Goal: Transaction & Acquisition: Book appointment/travel/reservation

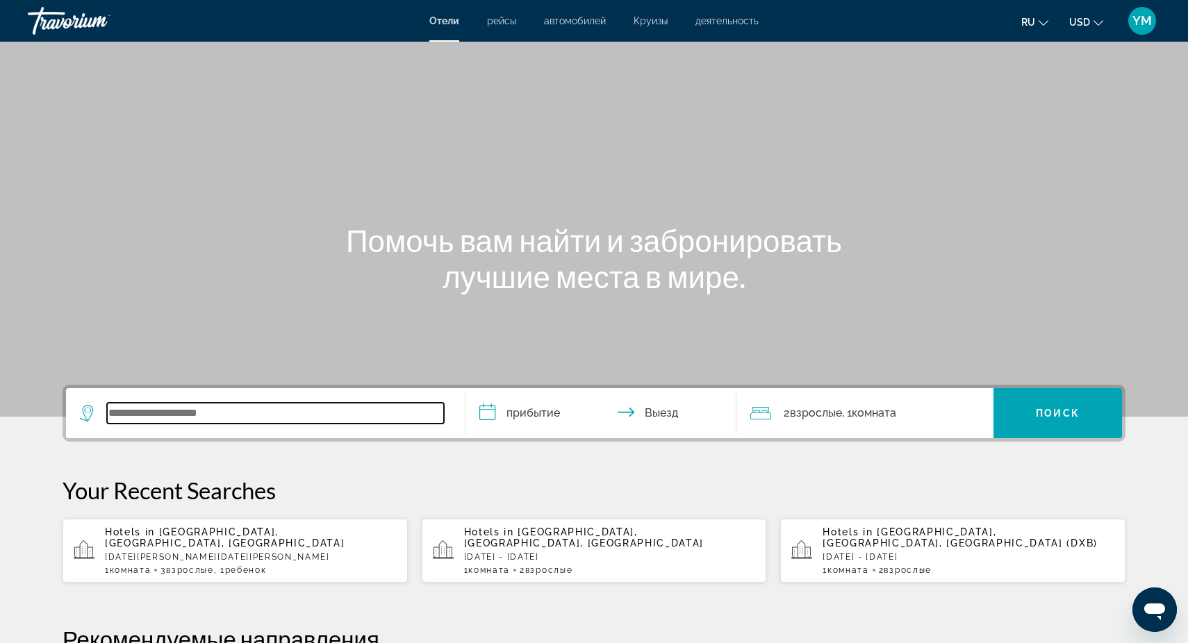
click at [144, 410] on input "Search widget" at bounding box center [275, 413] width 337 height 21
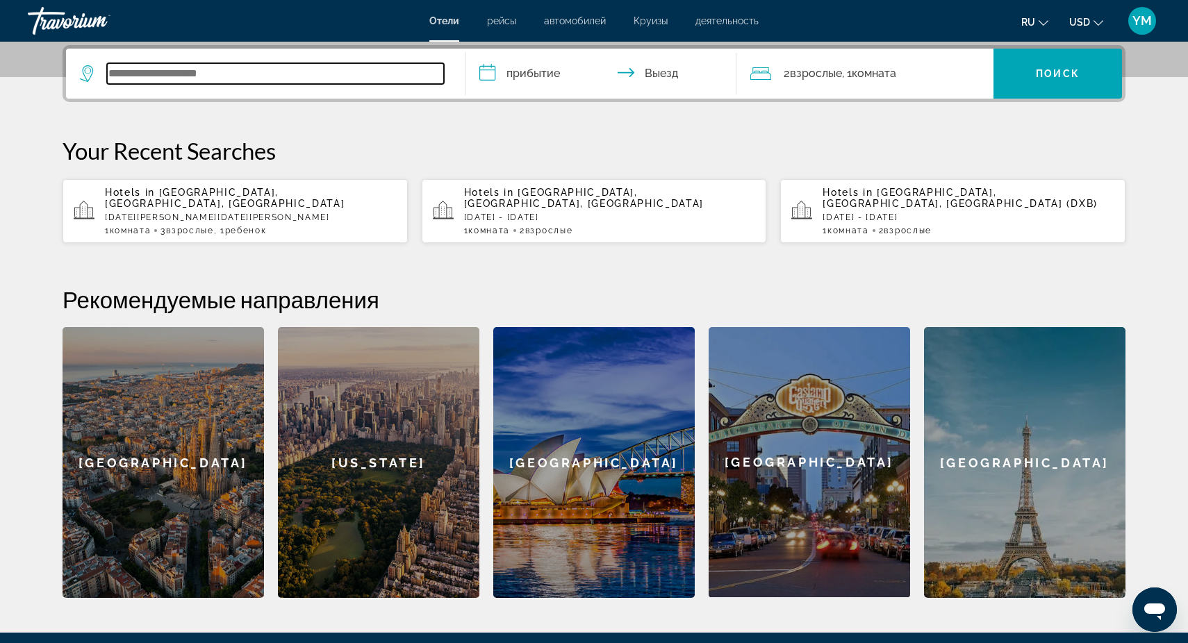
scroll to position [316, 0]
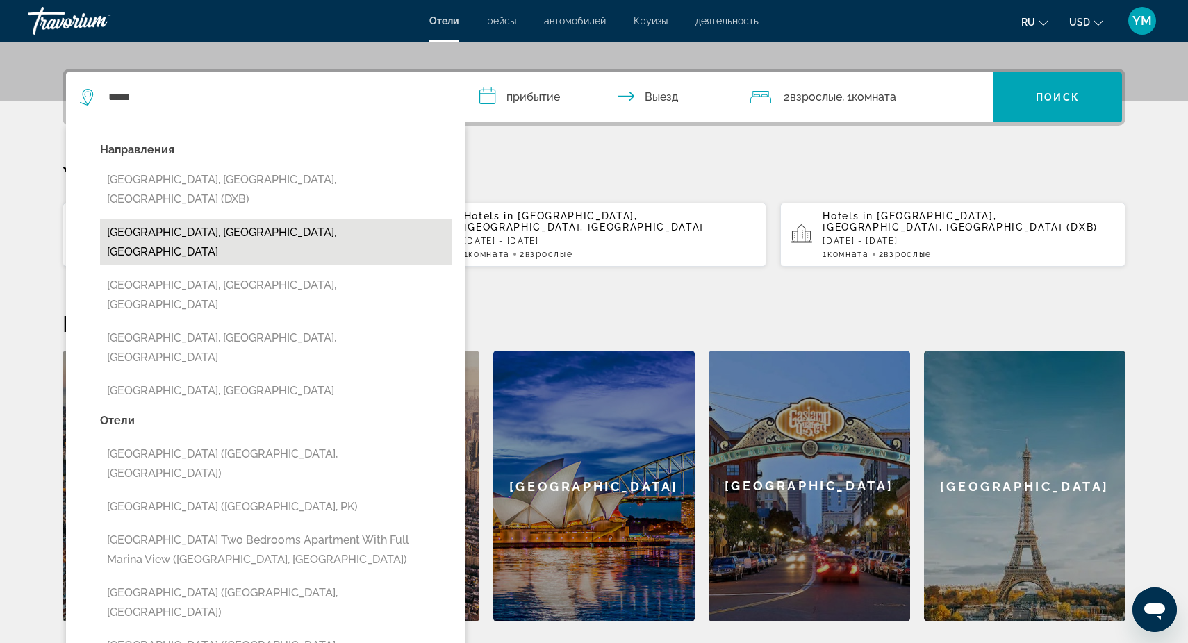
click at [292, 220] on button "[GEOGRAPHIC_DATA], [GEOGRAPHIC_DATA], [GEOGRAPHIC_DATA]" at bounding box center [275, 243] width 351 height 46
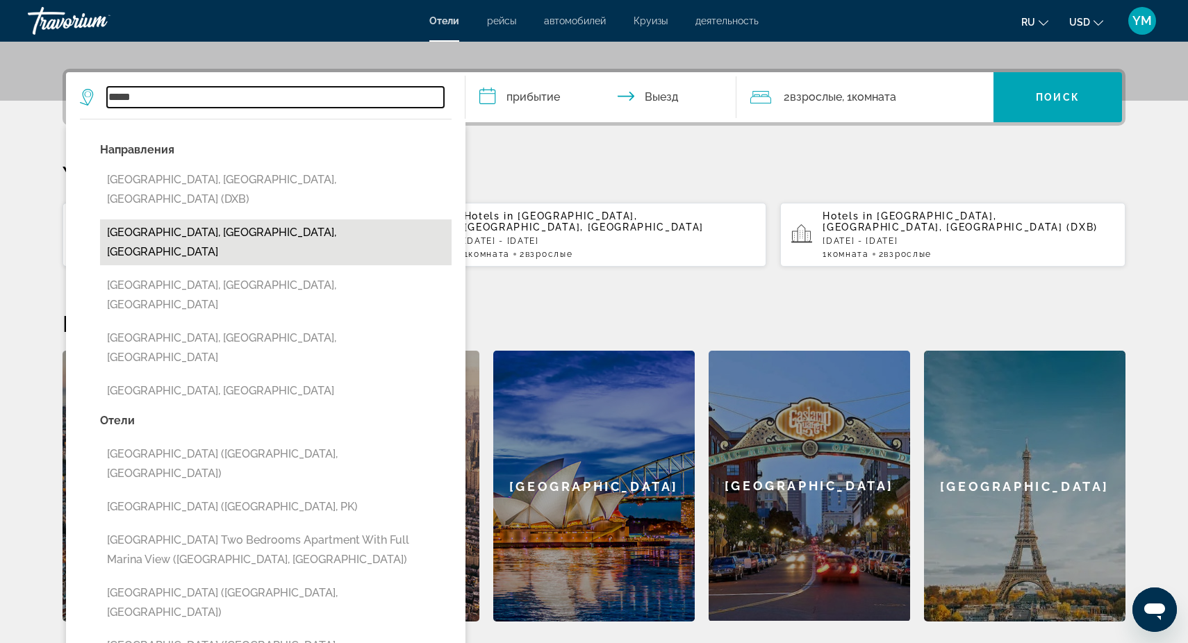
type input "**********"
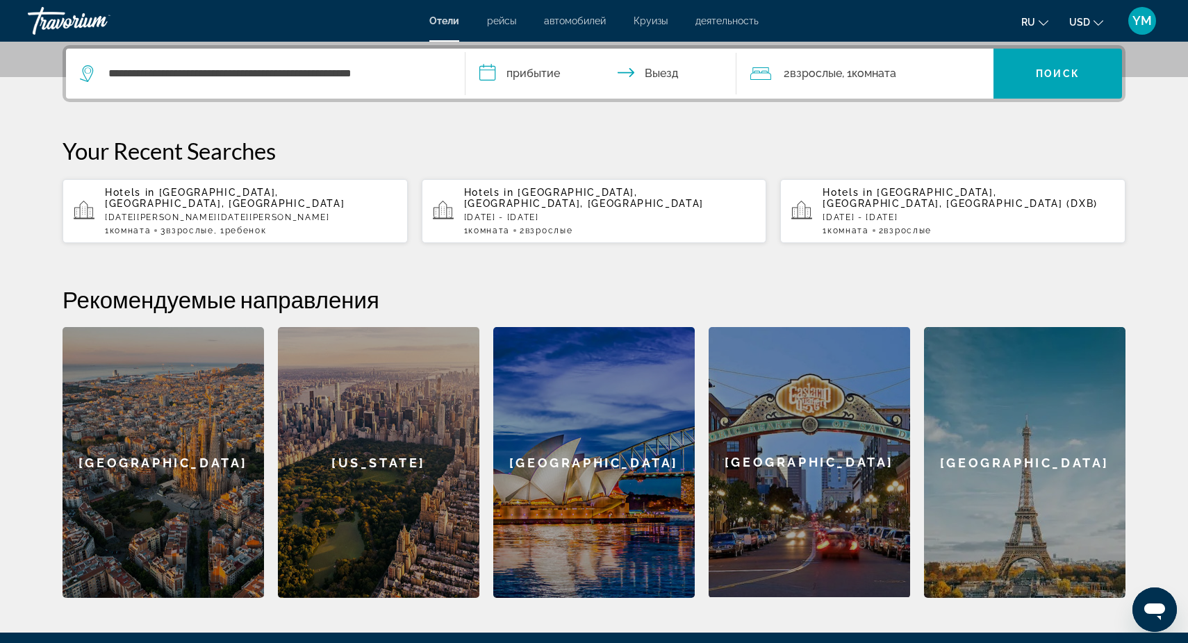
click at [544, 70] on input "**********" at bounding box center [603, 76] width 276 height 54
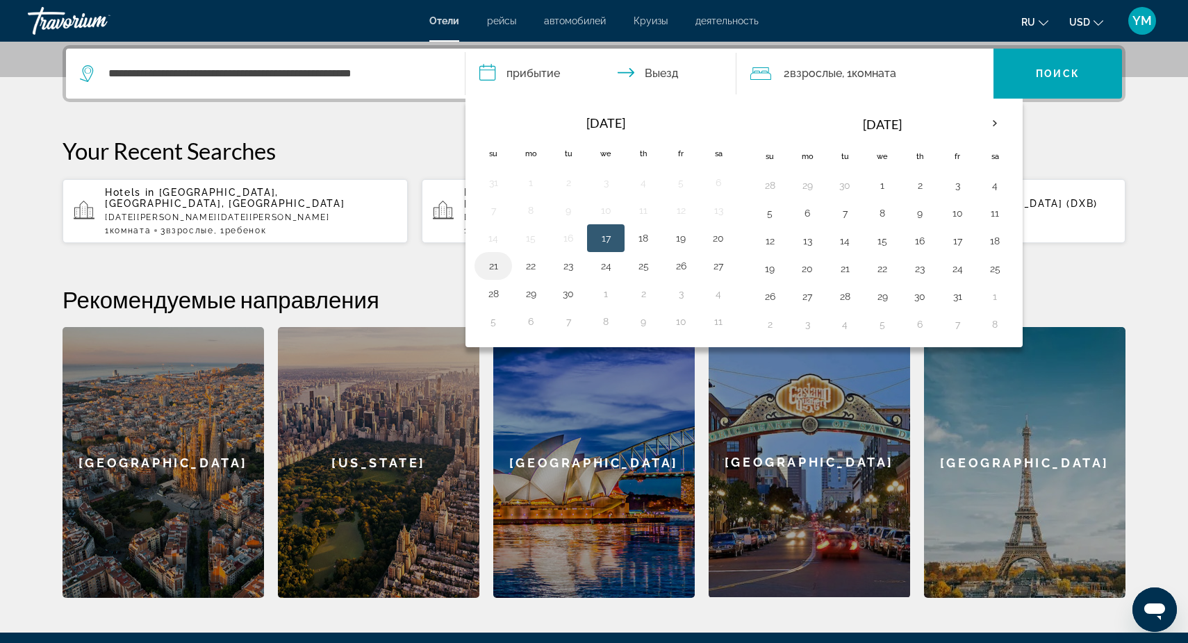
click at [495, 267] on button "21" at bounding box center [493, 265] width 22 height 19
click at [681, 267] on button "26" at bounding box center [681, 265] width 22 height 19
type input "**********"
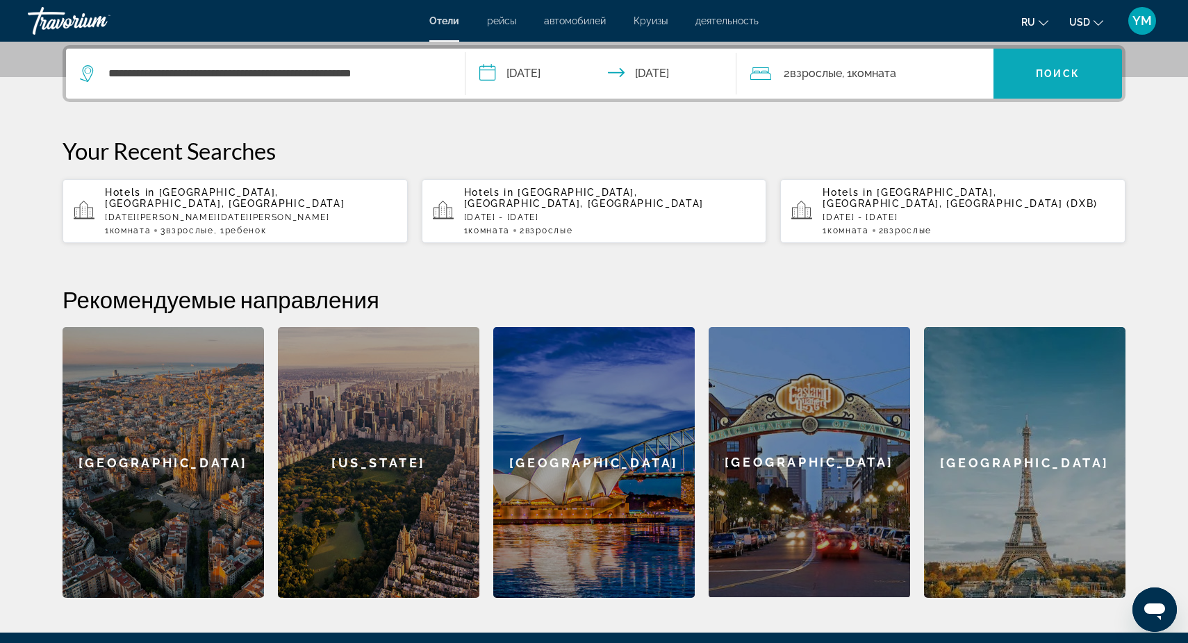
click at [1059, 67] on span "Search widget" at bounding box center [1057, 73] width 129 height 33
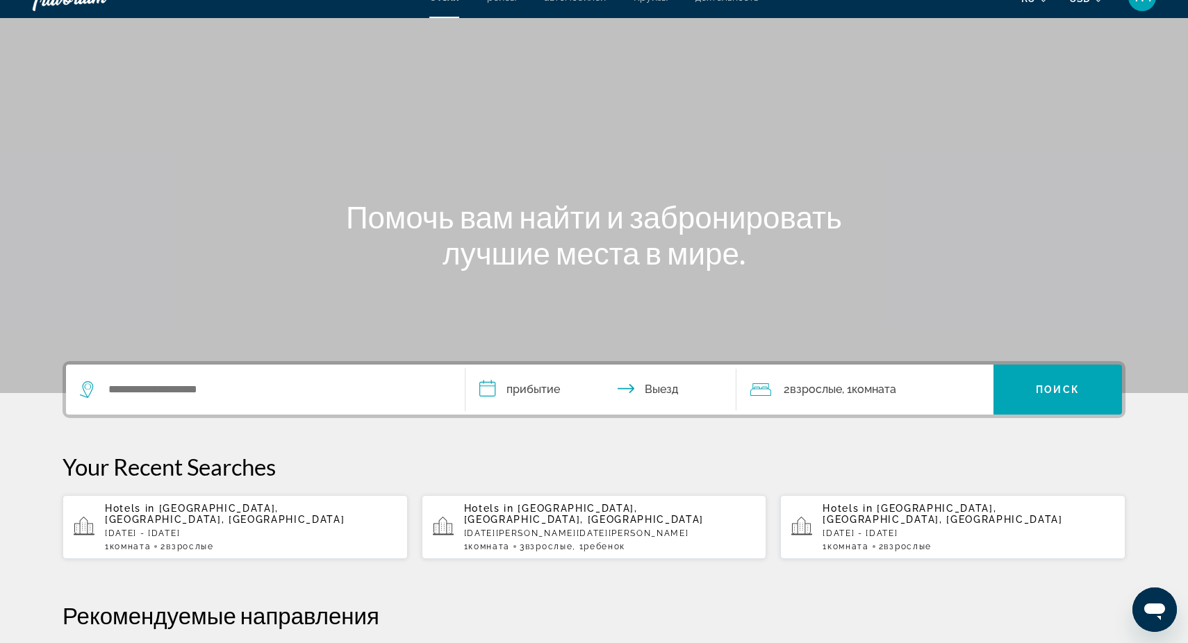
scroll to position [28, 0]
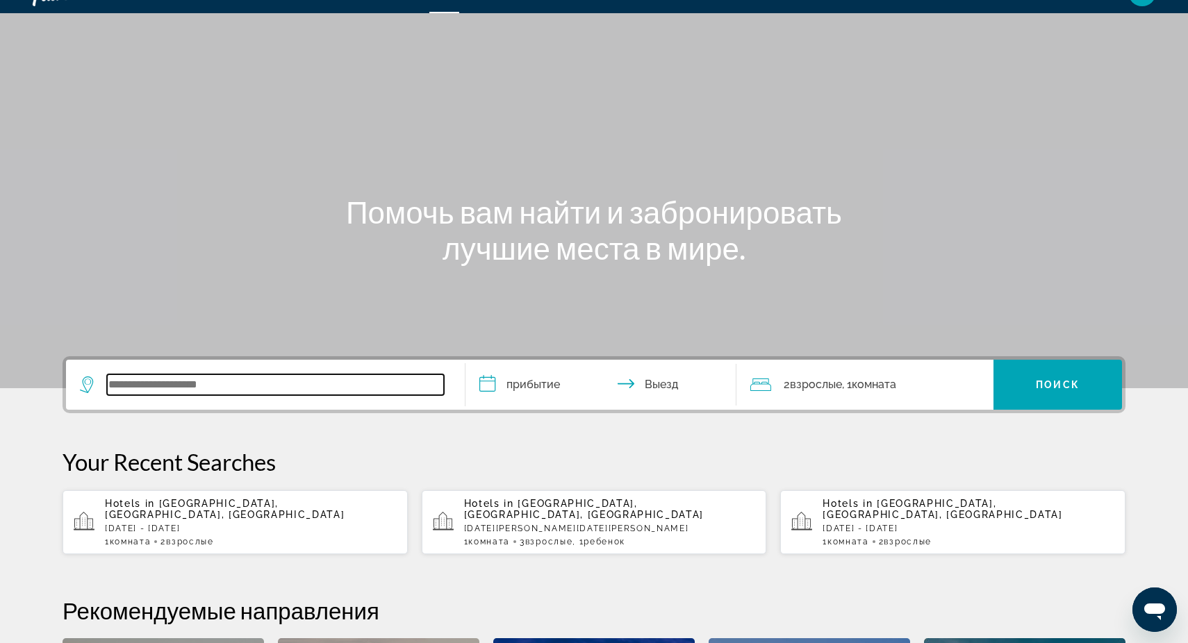
click at [131, 384] on input "Search widget" at bounding box center [275, 384] width 337 height 21
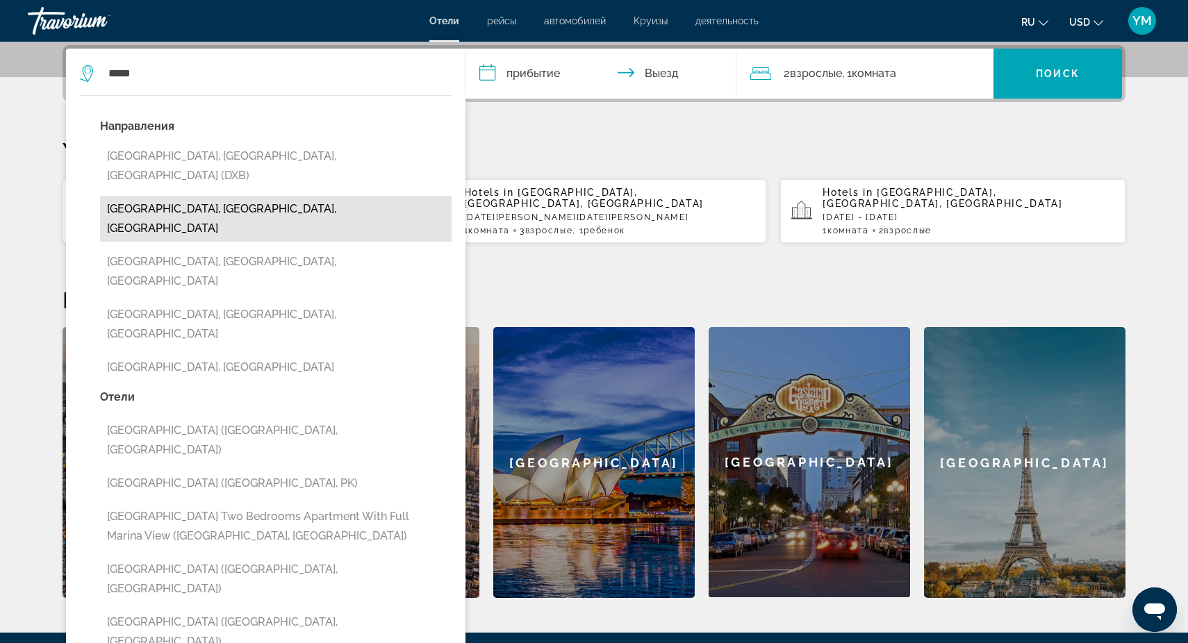
click at [298, 196] on button "[GEOGRAPHIC_DATA], [GEOGRAPHIC_DATA], [GEOGRAPHIC_DATA]" at bounding box center [275, 219] width 351 height 46
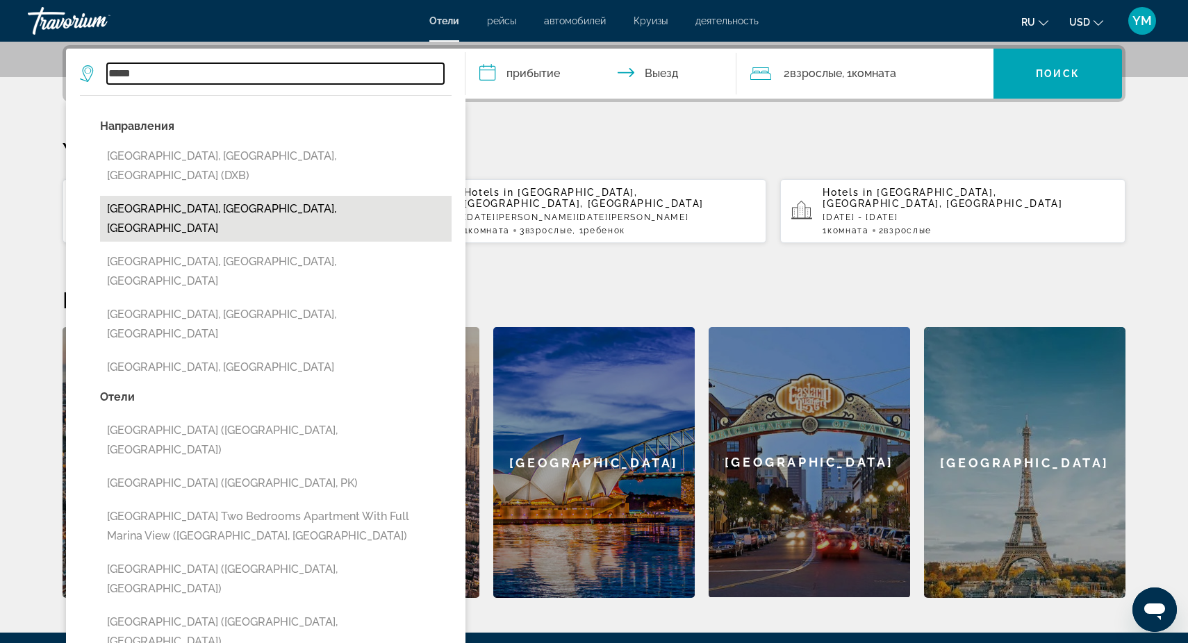
type input "**********"
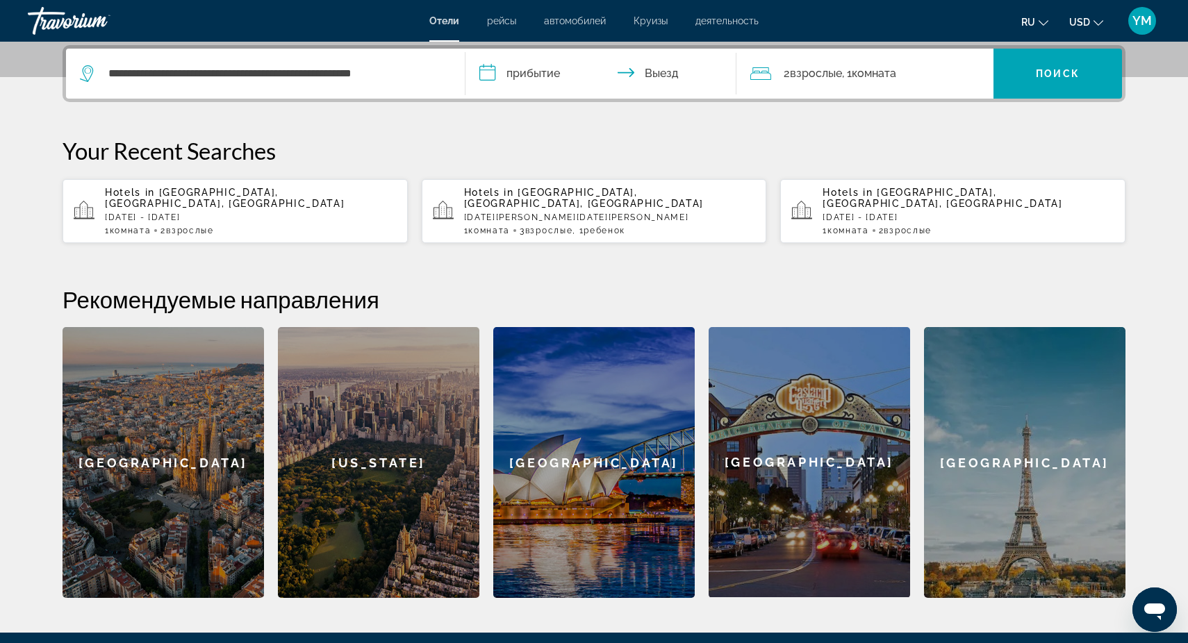
click at [534, 76] on input "**********" at bounding box center [603, 76] width 276 height 54
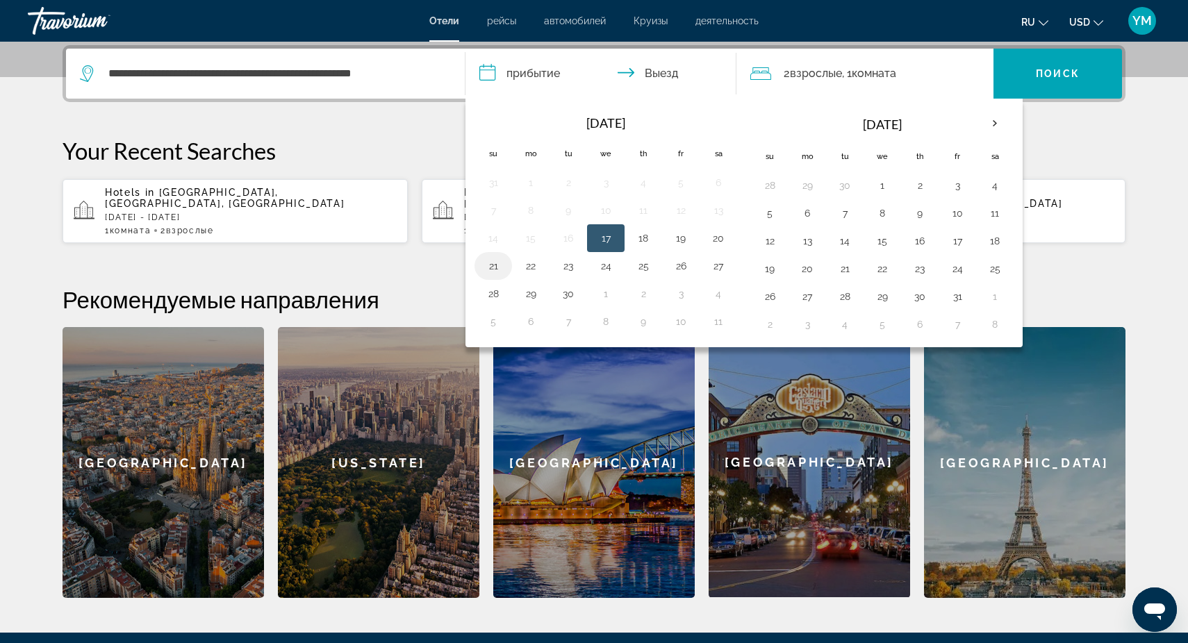
click at [490, 267] on button "21" at bounding box center [493, 265] width 22 height 19
click at [682, 264] on button "26" at bounding box center [681, 265] width 22 height 19
type input "**********"
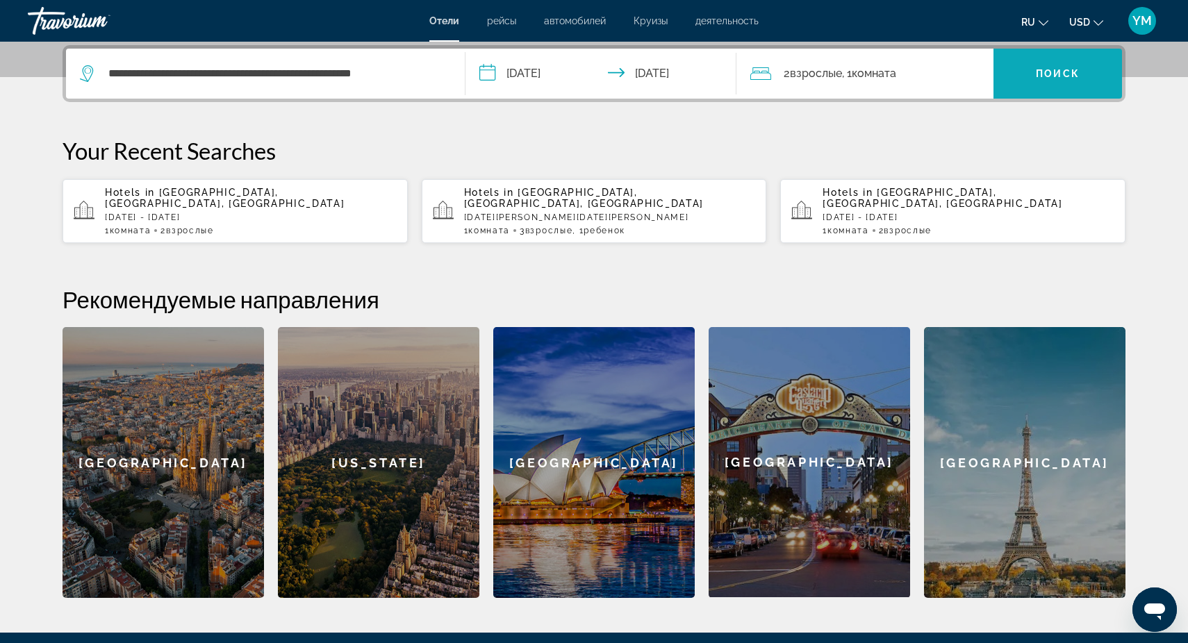
click at [1066, 80] on span "Search widget" at bounding box center [1057, 73] width 129 height 33
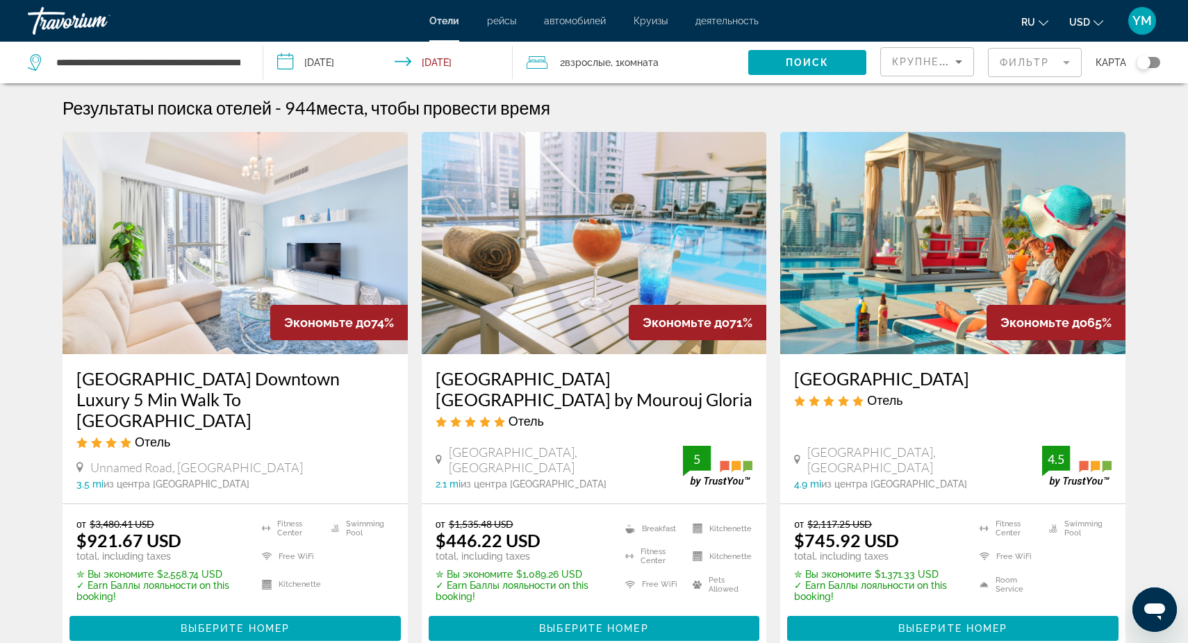
click at [1067, 65] on mat-form-field "Фильтр" at bounding box center [1035, 62] width 94 height 29
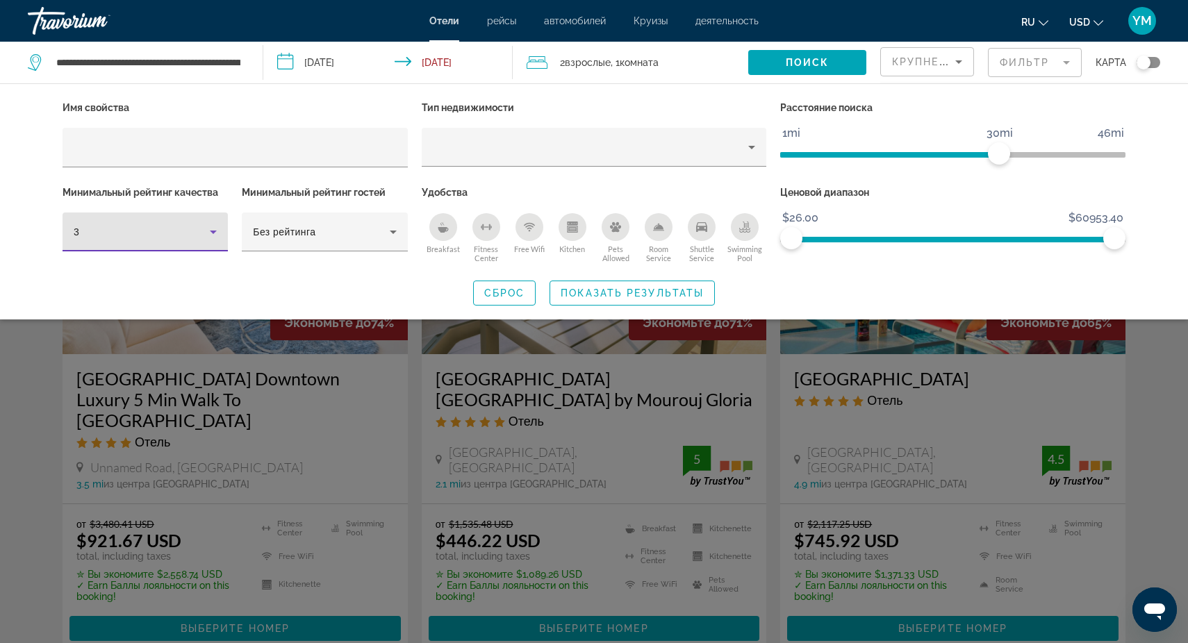
click at [215, 231] on icon "Hotel Filters" at bounding box center [213, 232] width 7 height 3
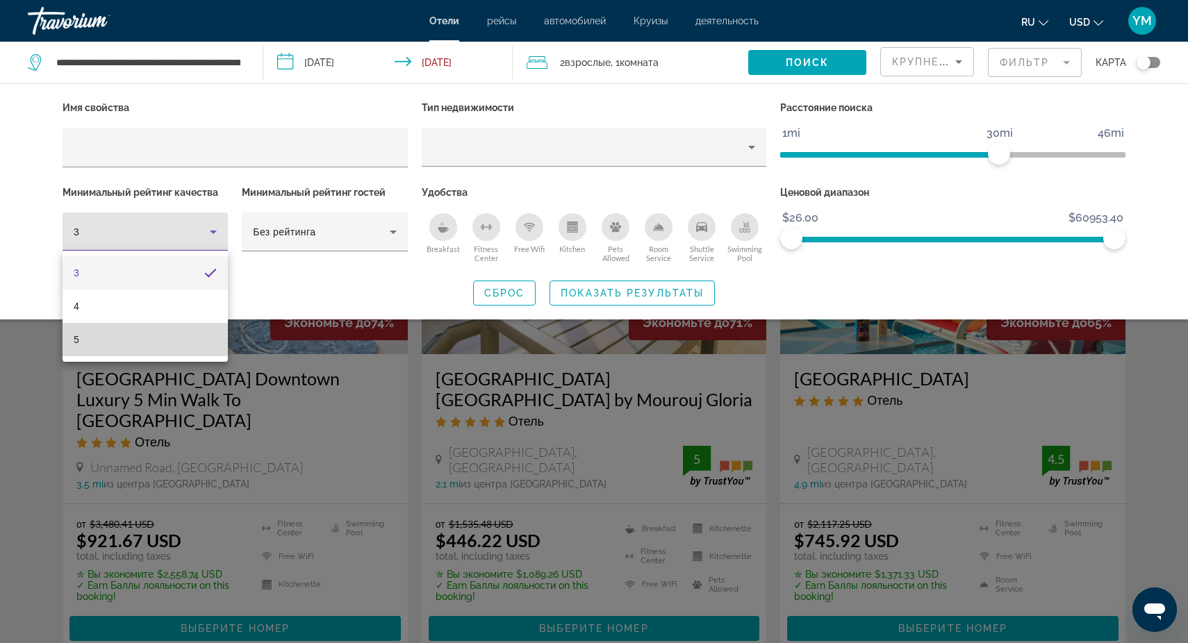
click at [153, 344] on mat-option "5" at bounding box center [145, 339] width 165 height 33
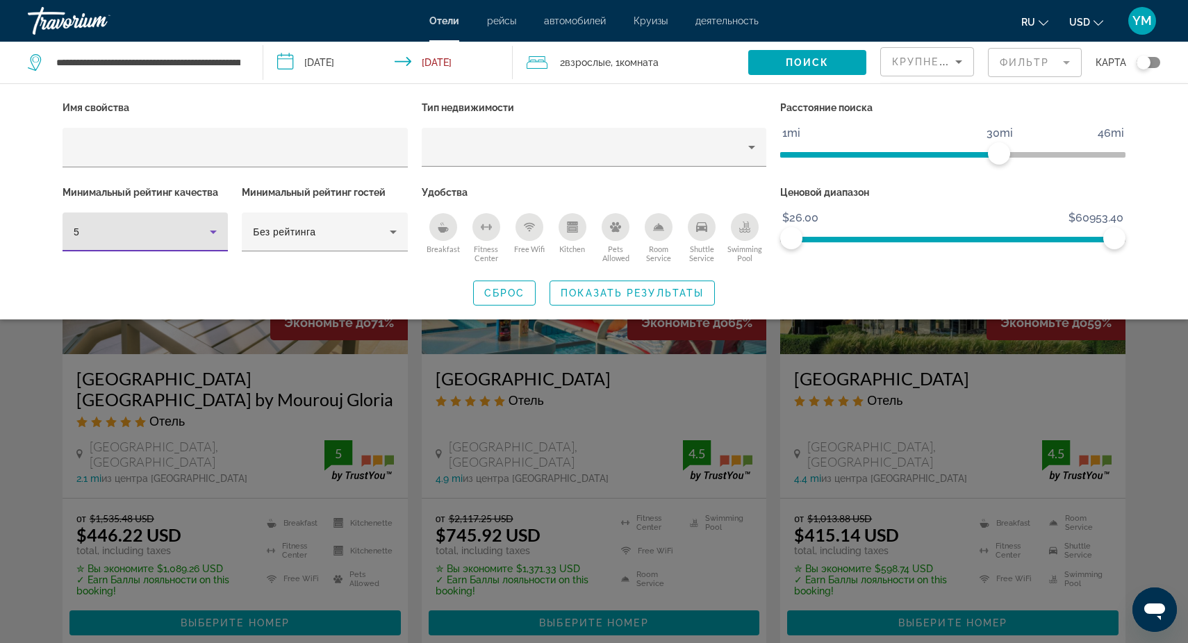
click at [776, 380] on div "Search widget" at bounding box center [594, 425] width 1188 height 435
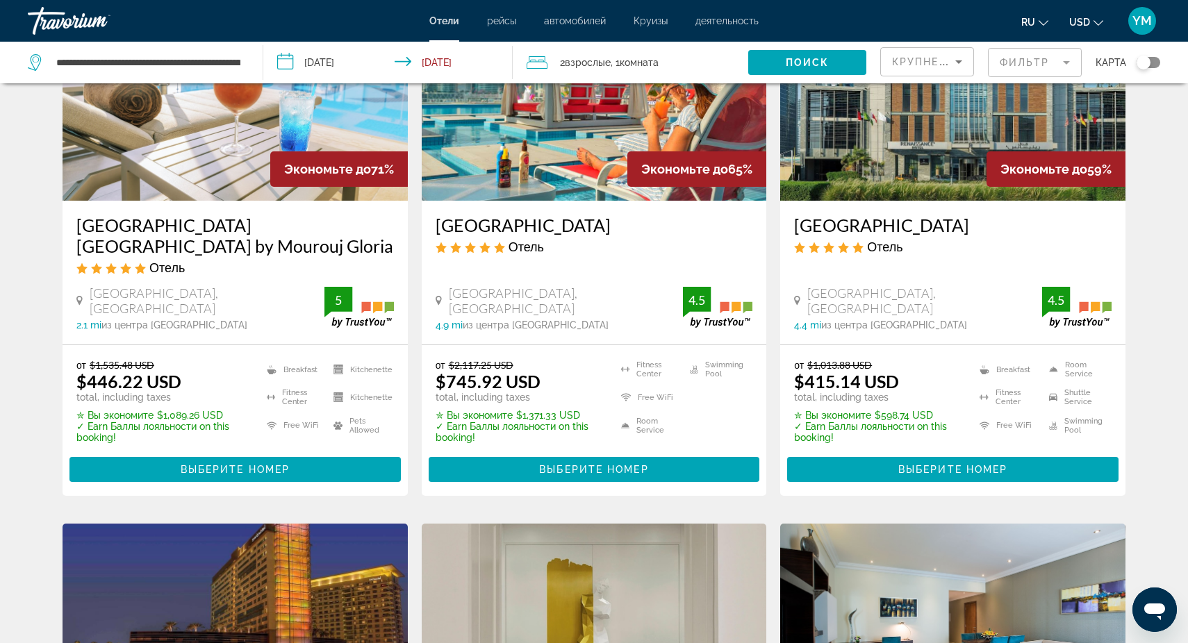
scroll to position [156, 0]
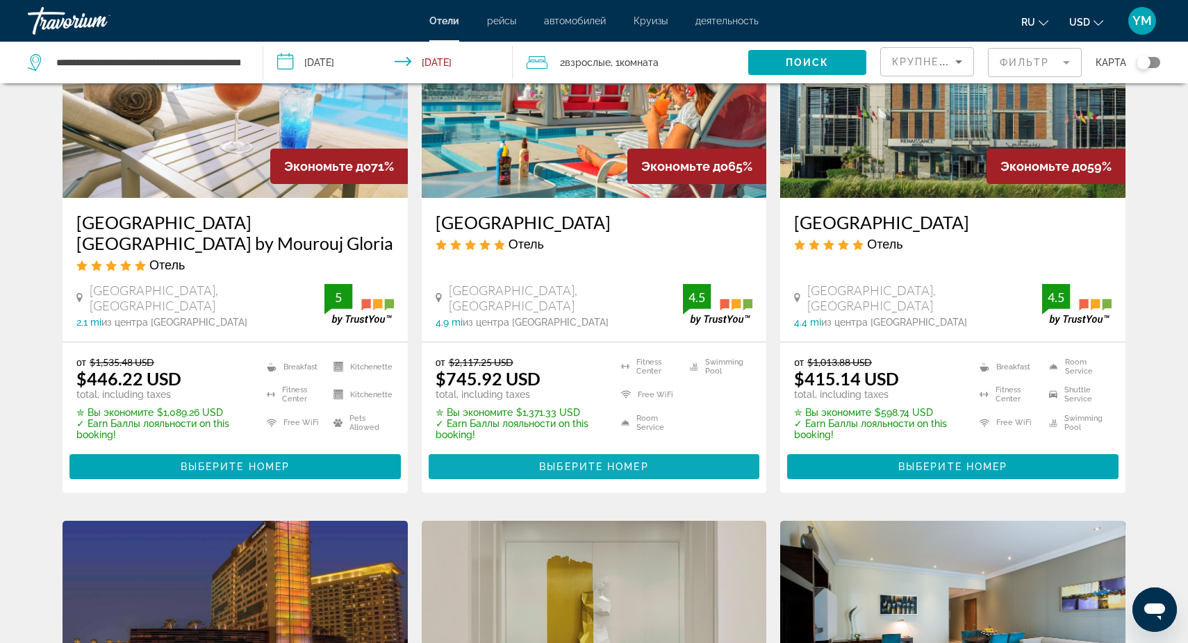
click at [585, 465] on span "Выберите номер" at bounding box center [593, 466] width 109 height 11
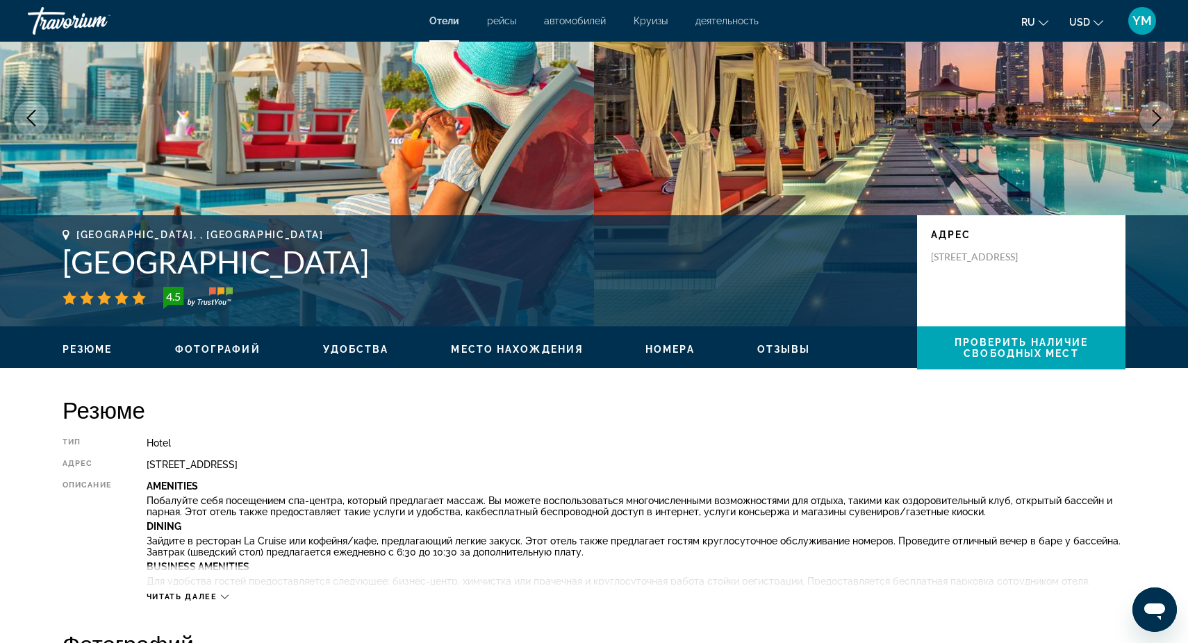
scroll to position [74, 0]
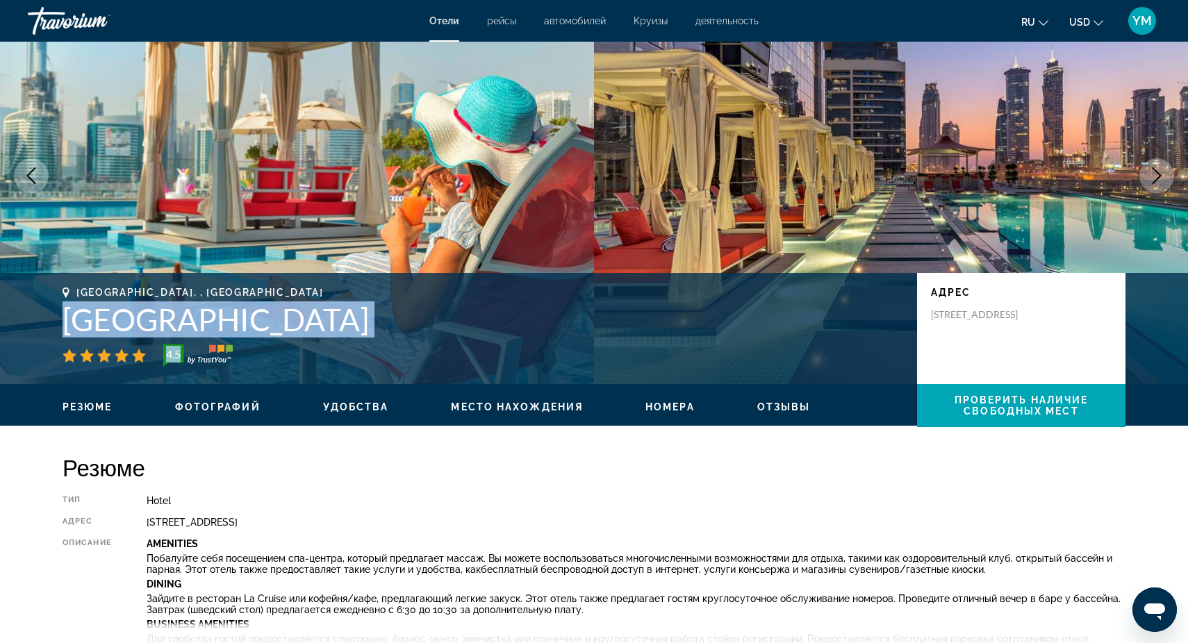
drag, startPoint x: 61, startPoint y: 317, endPoint x: 438, endPoint y: 349, distance: 378.5
click at [438, 349] on div "[GEOGRAPHIC_DATA], , [GEOGRAPHIC_DATA] 4.5 адрес [STREET_ADDRESS]" at bounding box center [594, 328] width 1118 height 83
copy div "[GEOGRAPHIC_DATA] 4.5"
click at [541, 364] on div "4.5" at bounding box center [483, 356] width 841 height 22
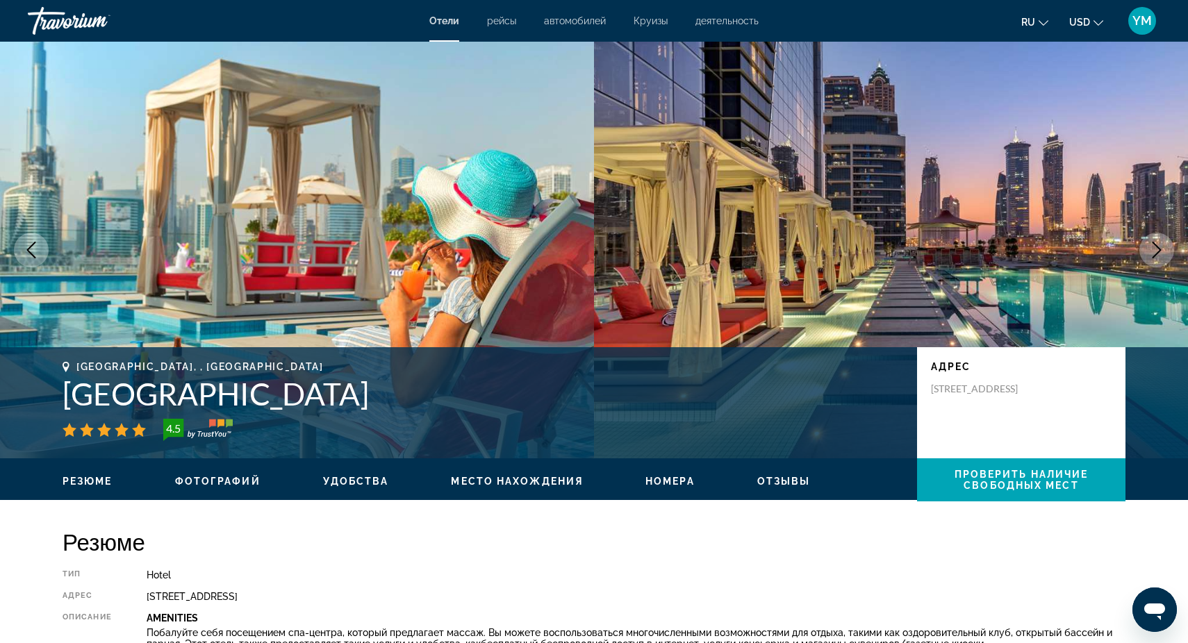
scroll to position [0, 0]
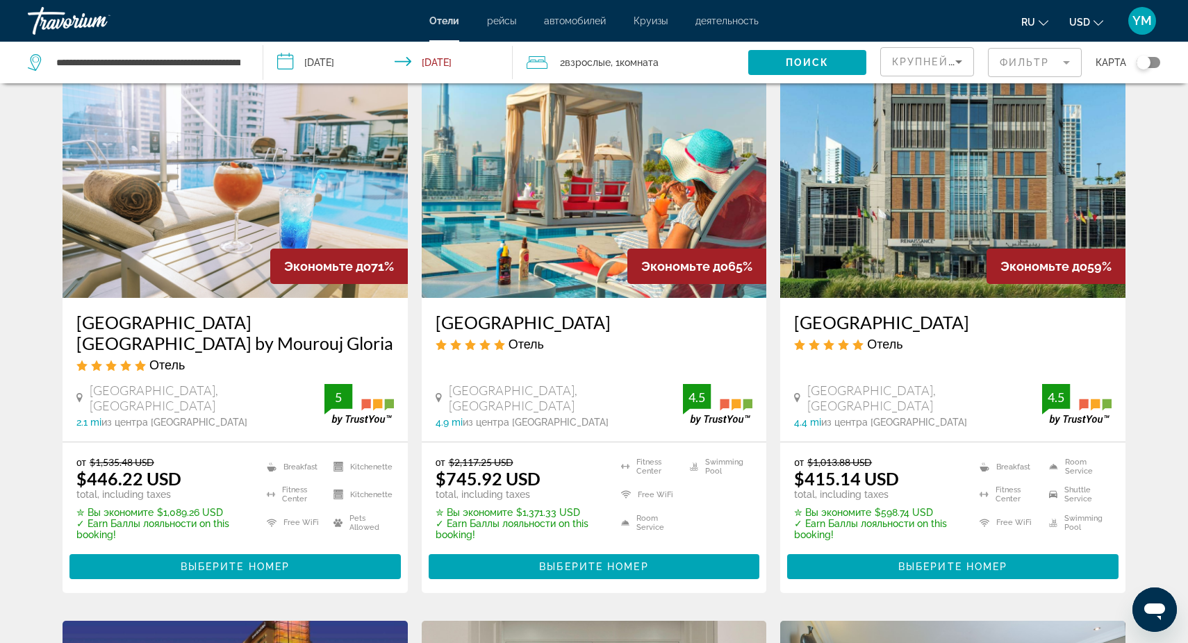
scroll to position [72, 0]
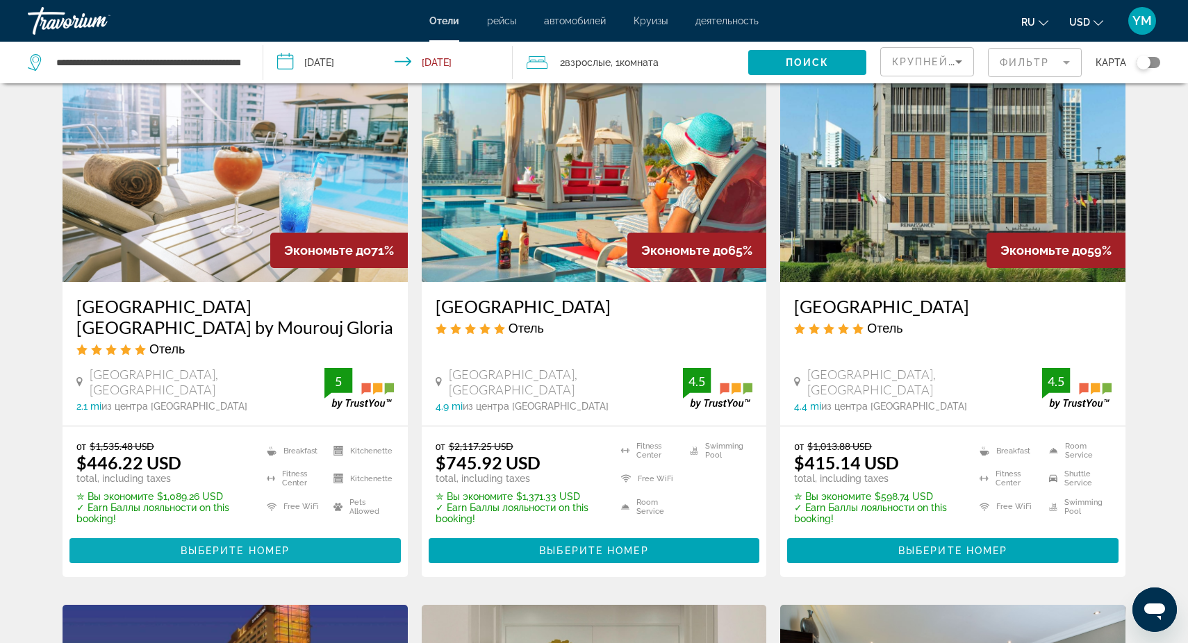
click at [239, 549] on span "Выберите номер" at bounding box center [235, 550] width 109 height 11
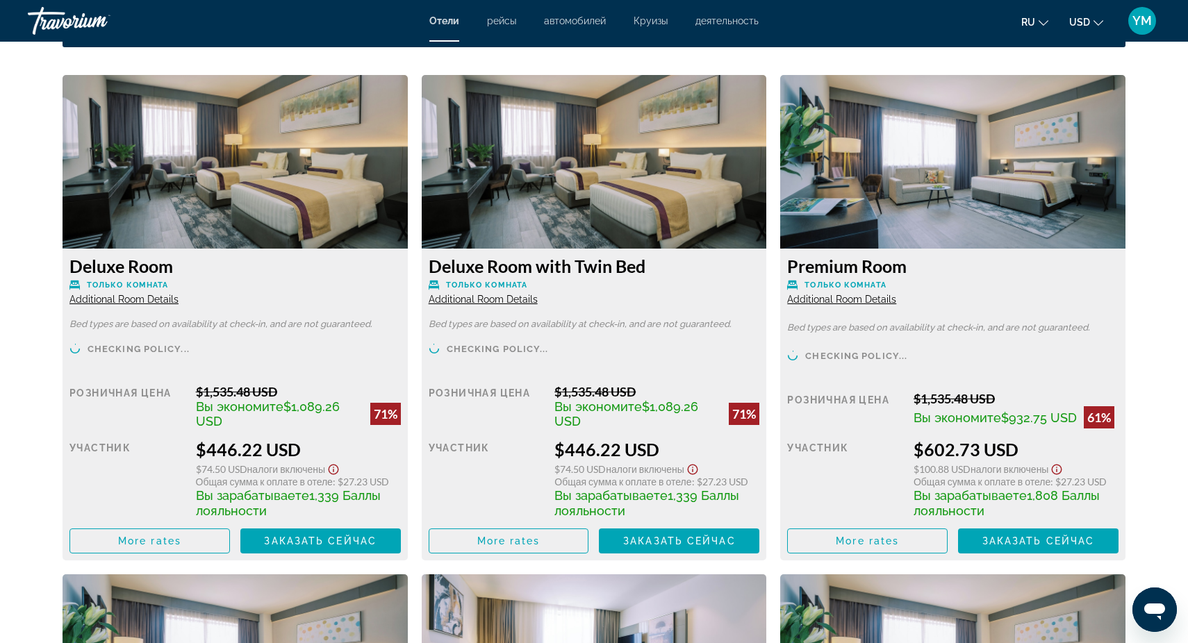
scroll to position [1898, 0]
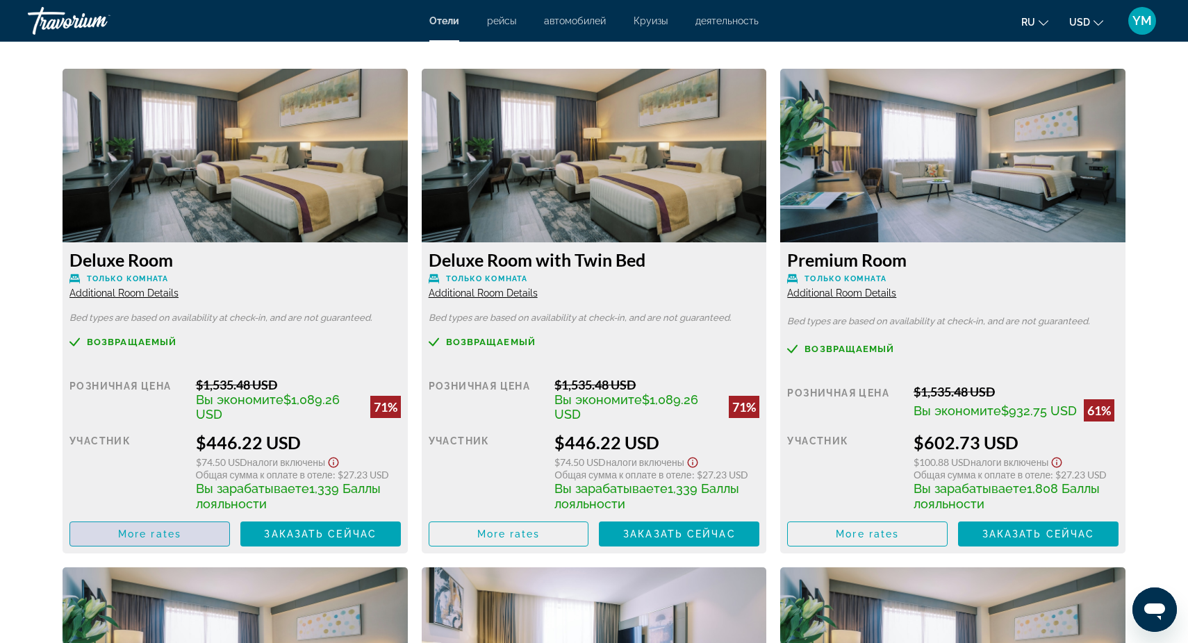
click at [151, 531] on span "More rates" at bounding box center [149, 534] width 63 height 11
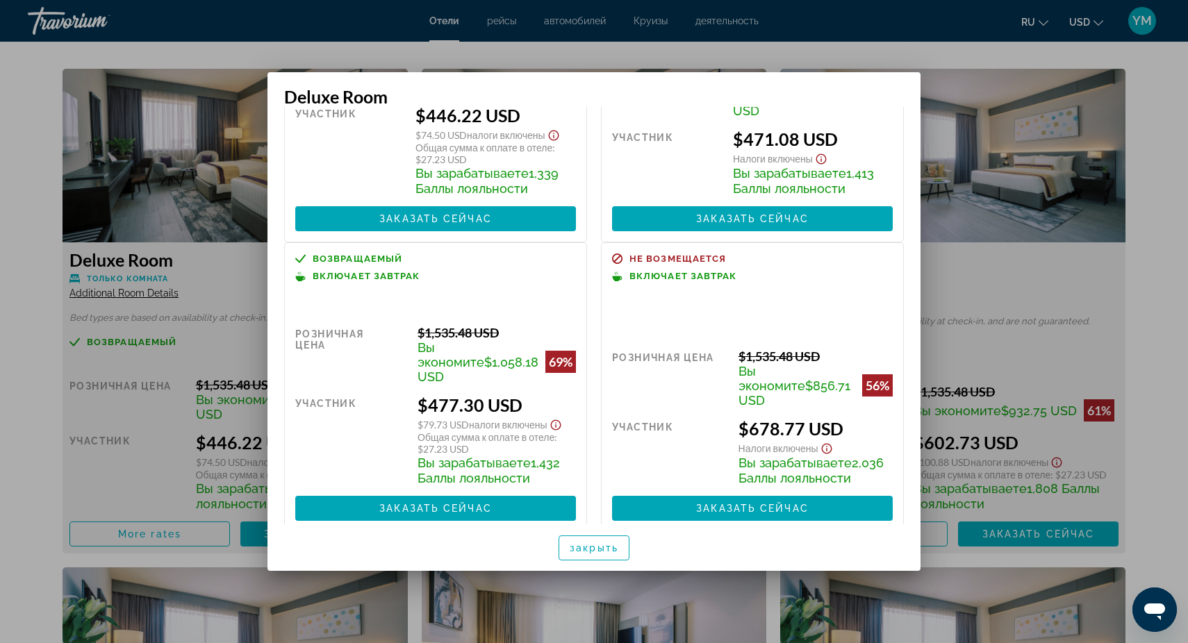
scroll to position [176, 0]
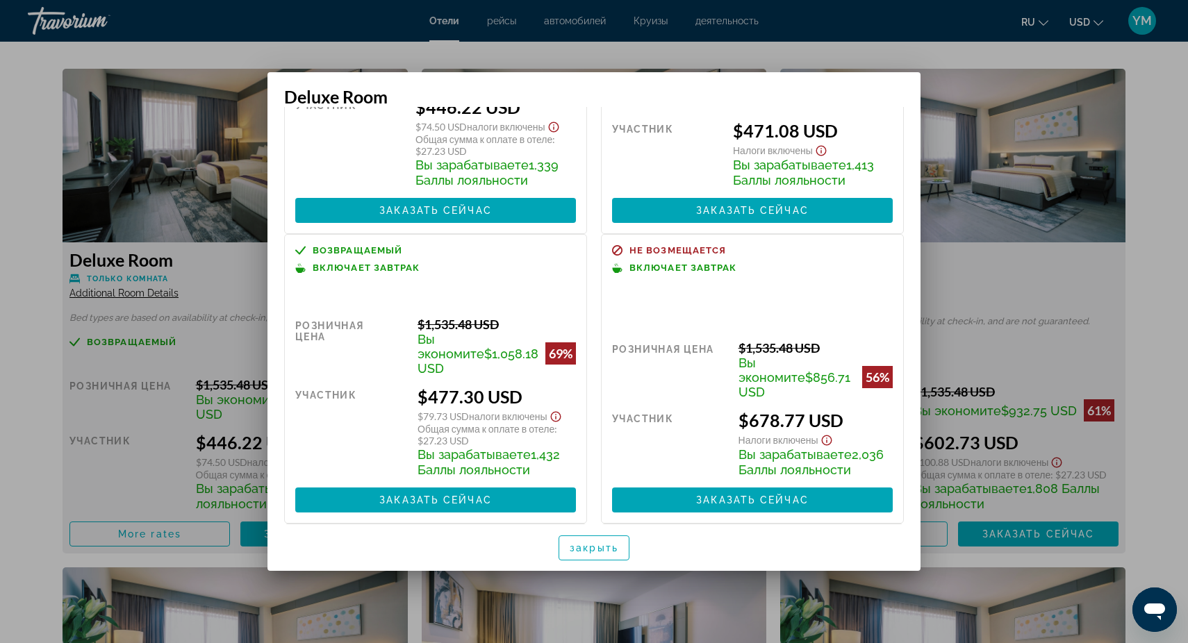
click at [977, 269] on div at bounding box center [594, 321] width 1188 height 643
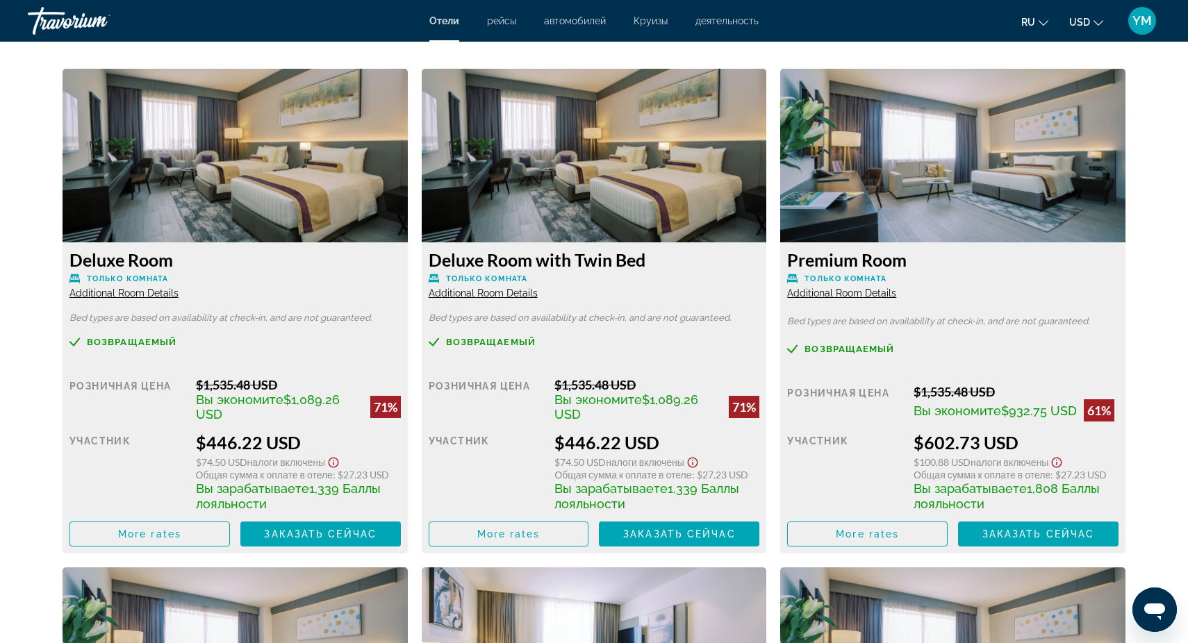
scroll to position [1892, 0]
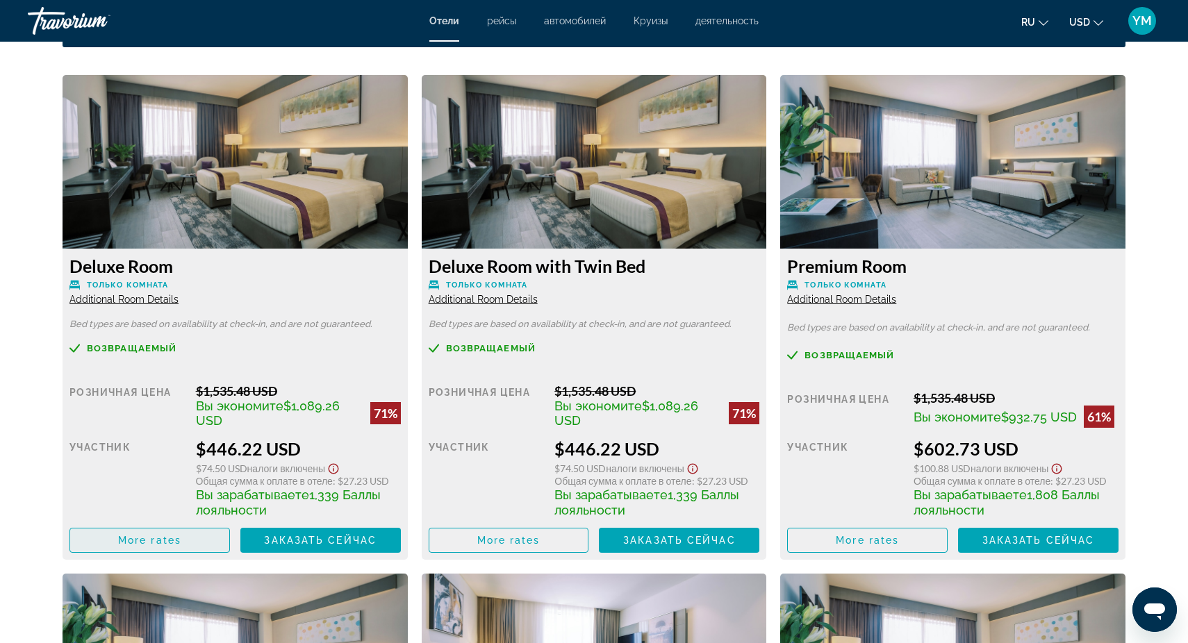
click at [156, 546] on span "More rates" at bounding box center [149, 540] width 63 height 11
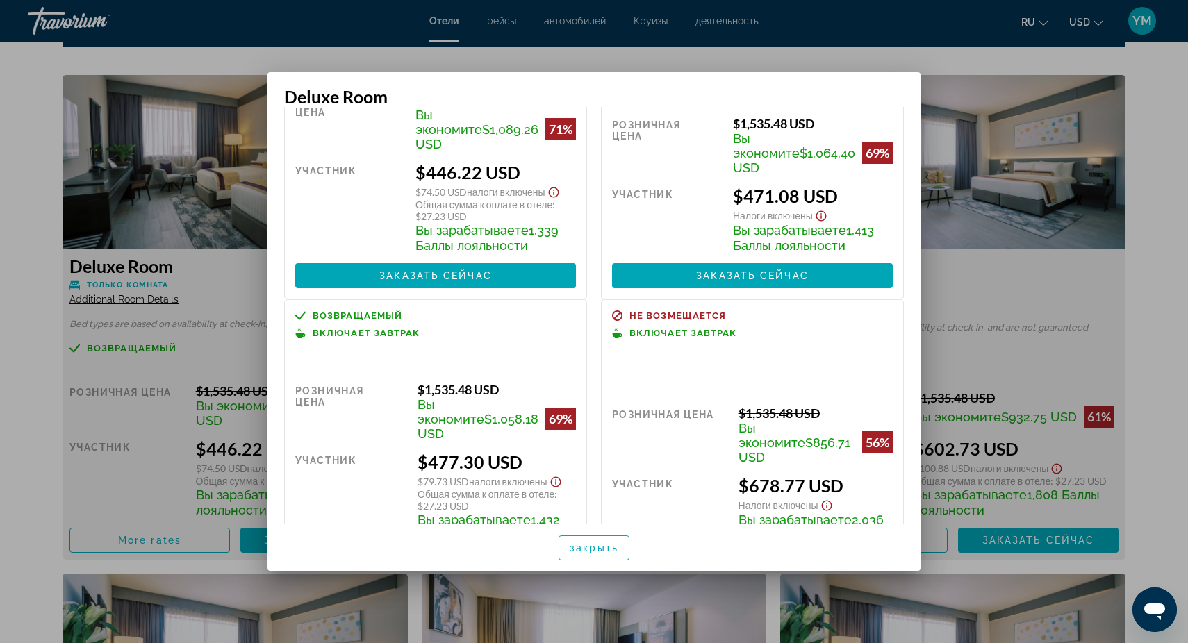
scroll to position [144, 0]
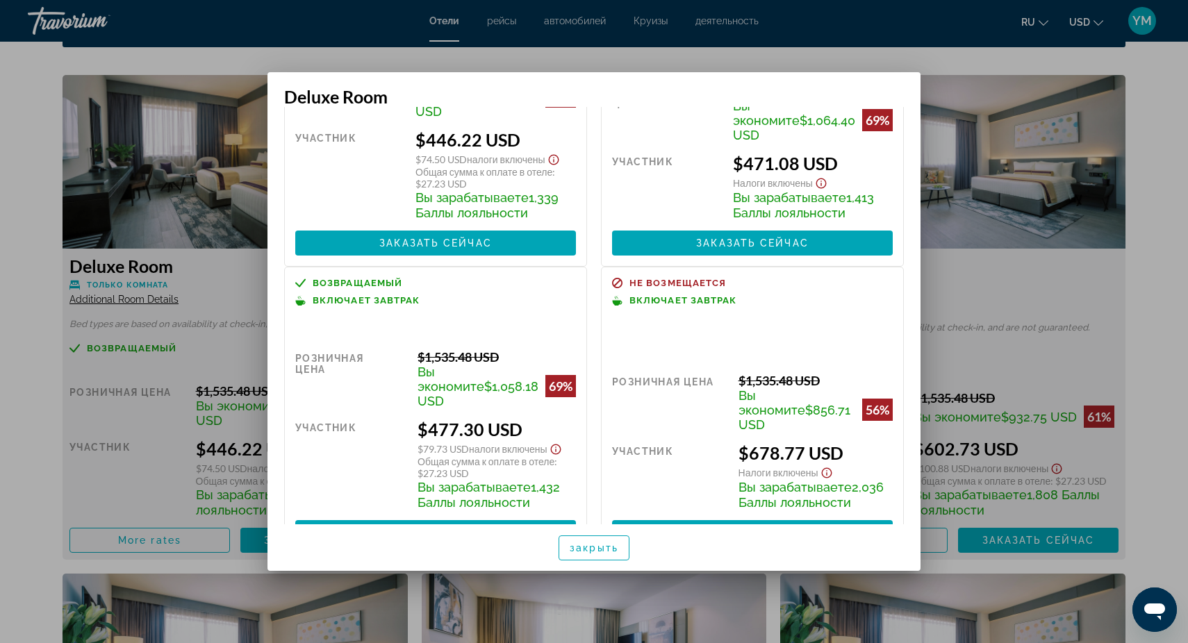
click at [221, 277] on div at bounding box center [594, 321] width 1188 height 643
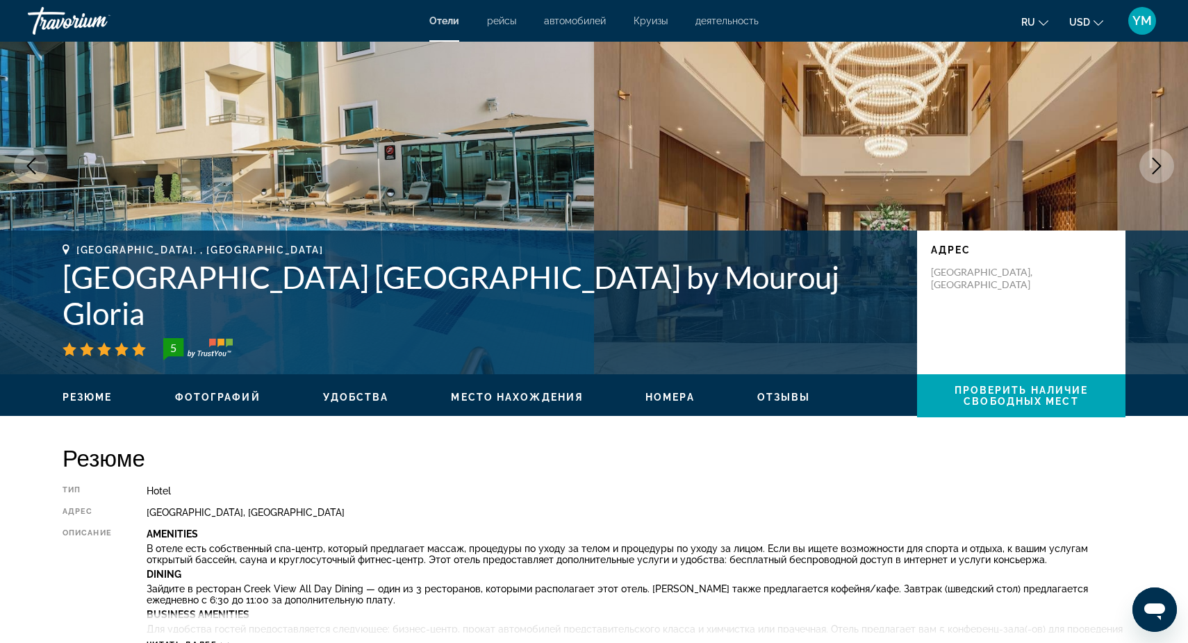
scroll to position [85, 0]
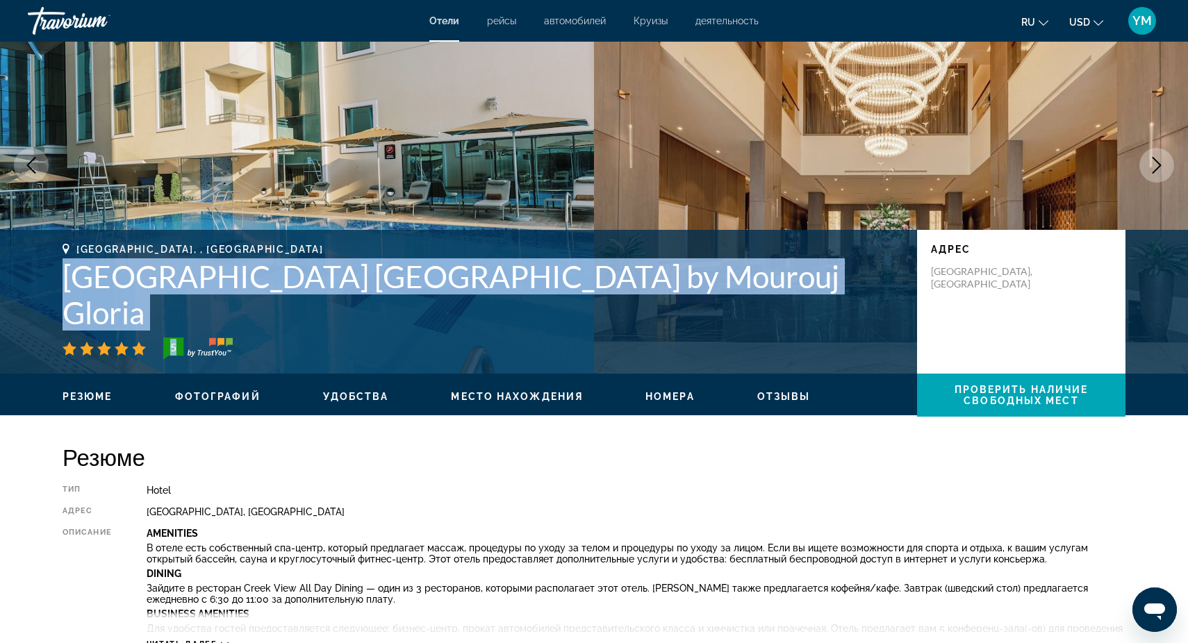
drag, startPoint x: 61, startPoint y: 308, endPoint x: 525, endPoint y: 402, distance: 473.3
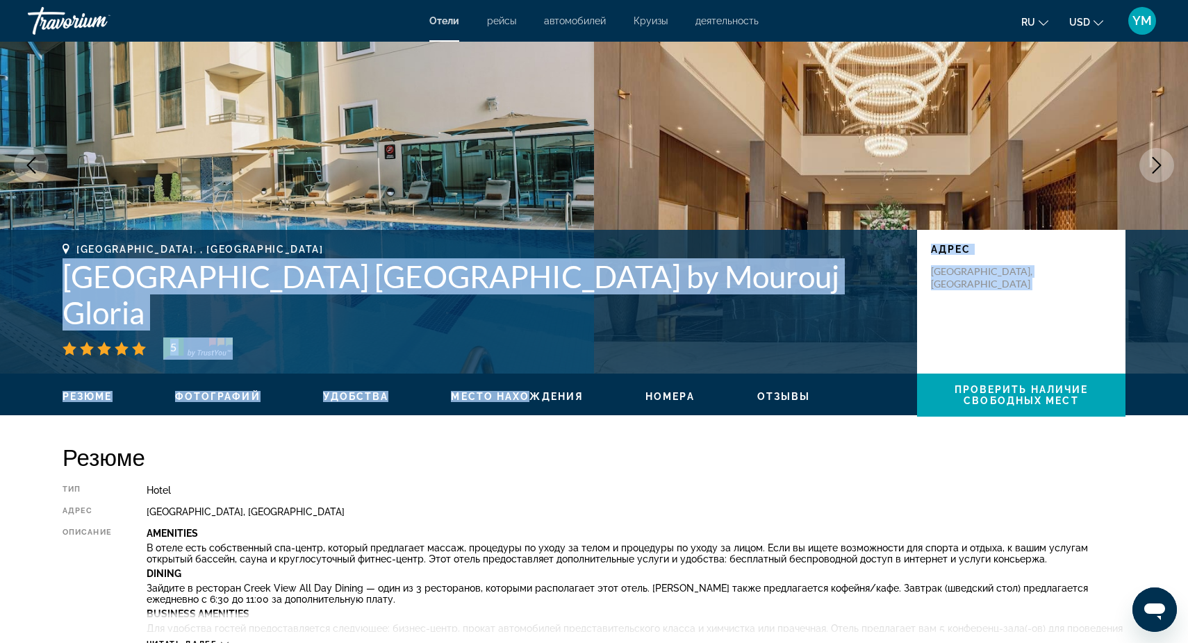
click at [444, 349] on div "5" at bounding box center [483, 349] width 841 height 22
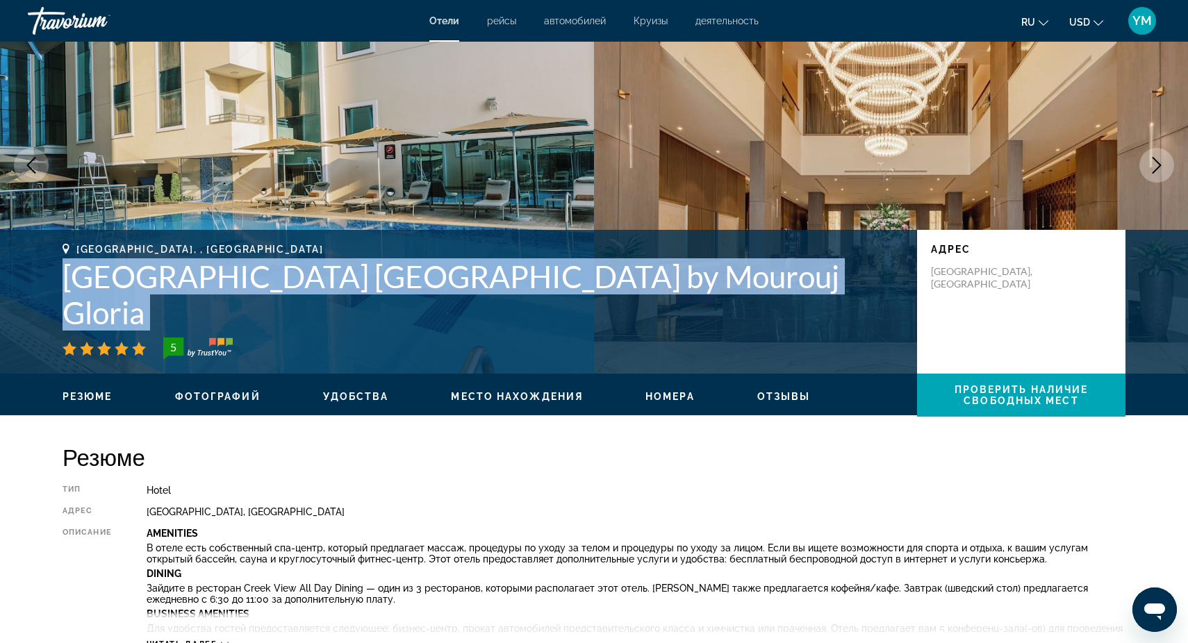
drag, startPoint x: 58, startPoint y: 307, endPoint x: 470, endPoint y: 334, distance: 413.5
click at [470, 334] on div "[GEOGRAPHIC_DATA], , [GEOGRAPHIC_DATA] [GEOGRAPHIC_DATA] [GEOGRAPHIC_DATA] by M…" at bounding box center [594, 302] width 1118 height 116
copy div "[GEOGRAPHIC_DATA] [GEOGRAPHIC_DATA] by Mourouj Gloria"
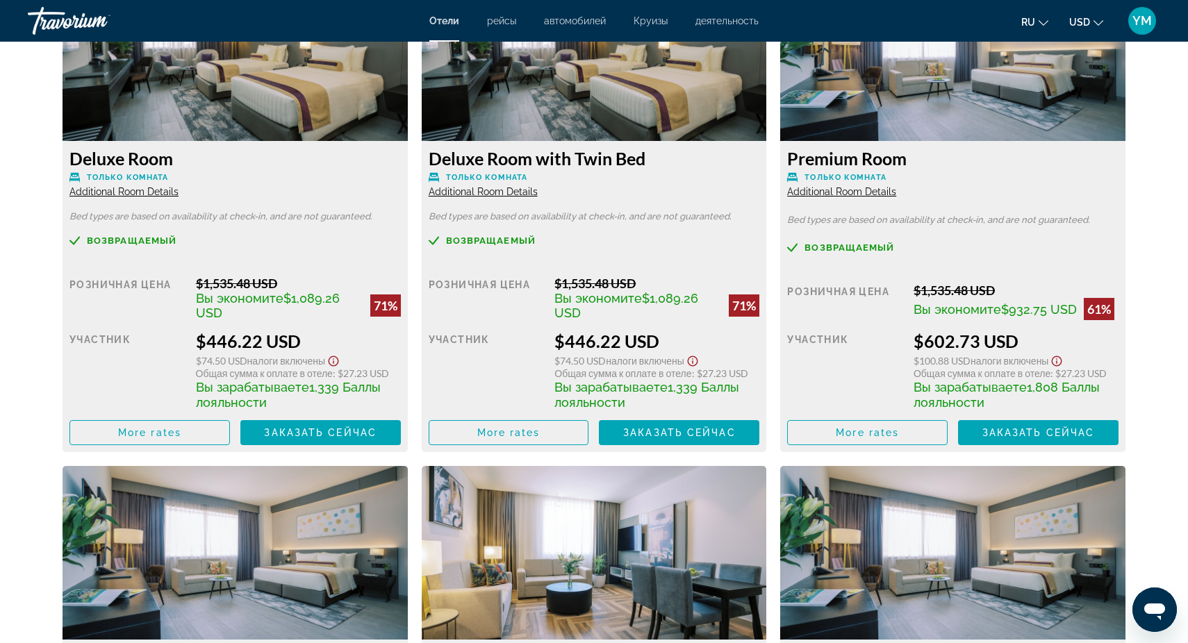
scroll to position [2001, 0]
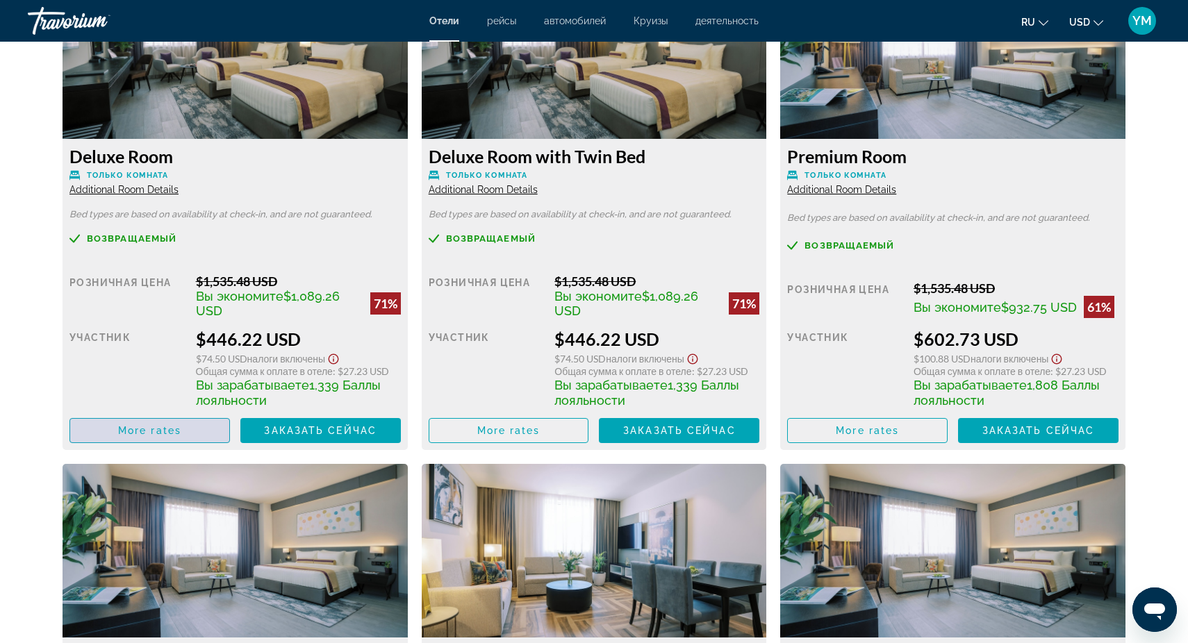
click at [142, 433] on span "More rates" at bounding box center [149, 430] width 63 height 11
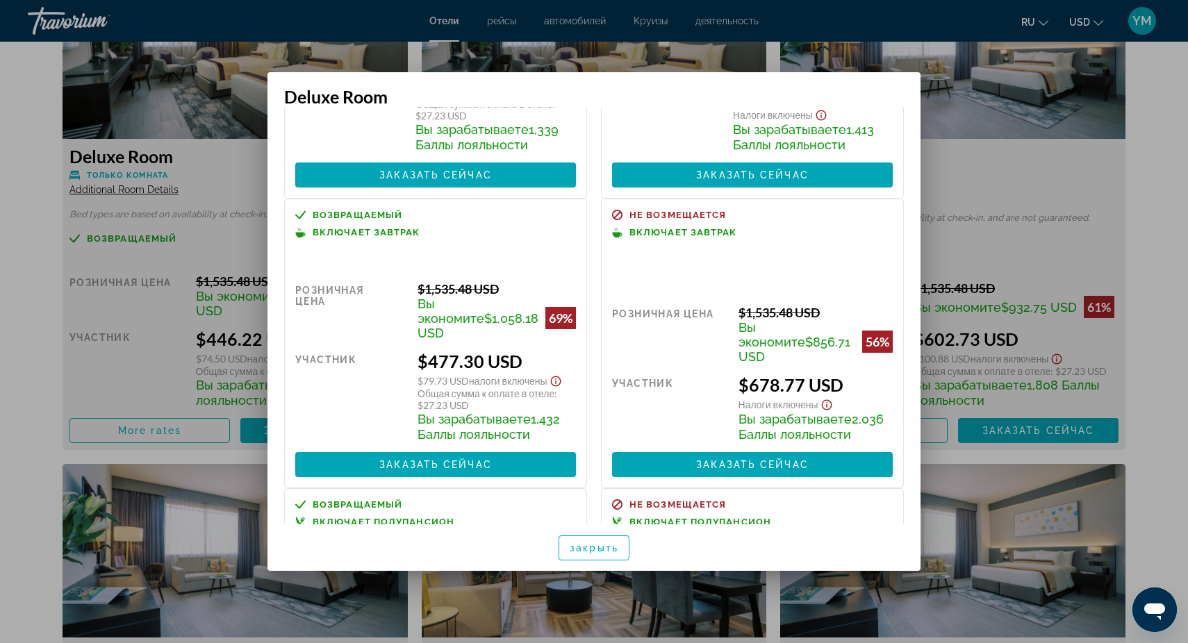
scroll to position [220, 0]
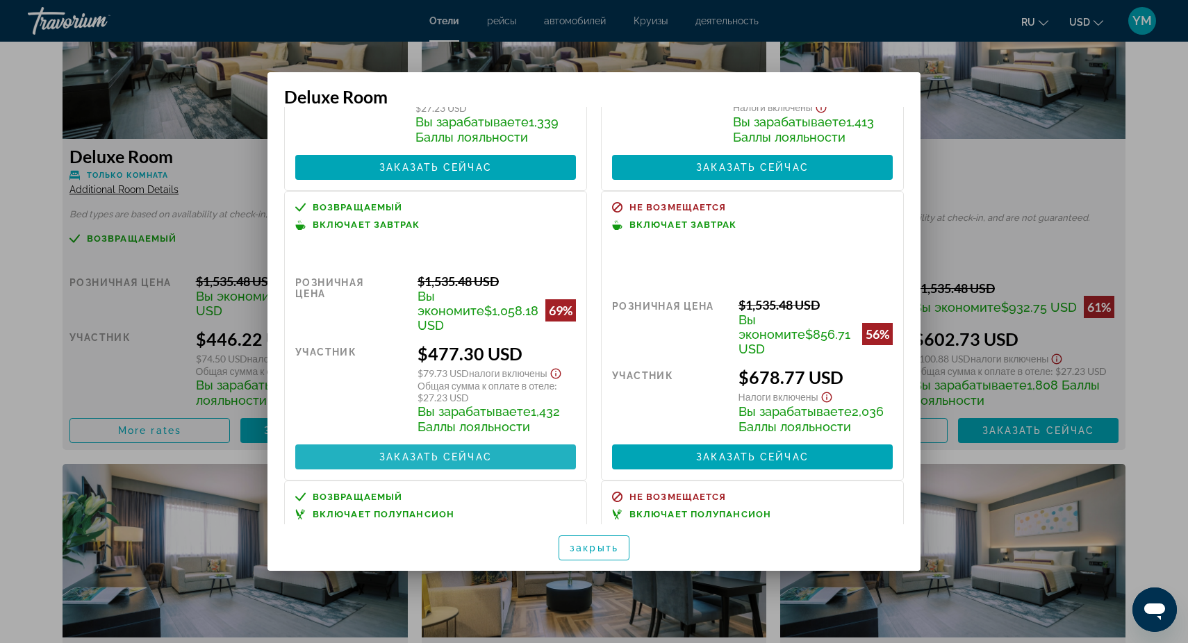
click at [437, 452] on span "Заказать сейчас" at bounding box center [435, 457] width 113 height 11
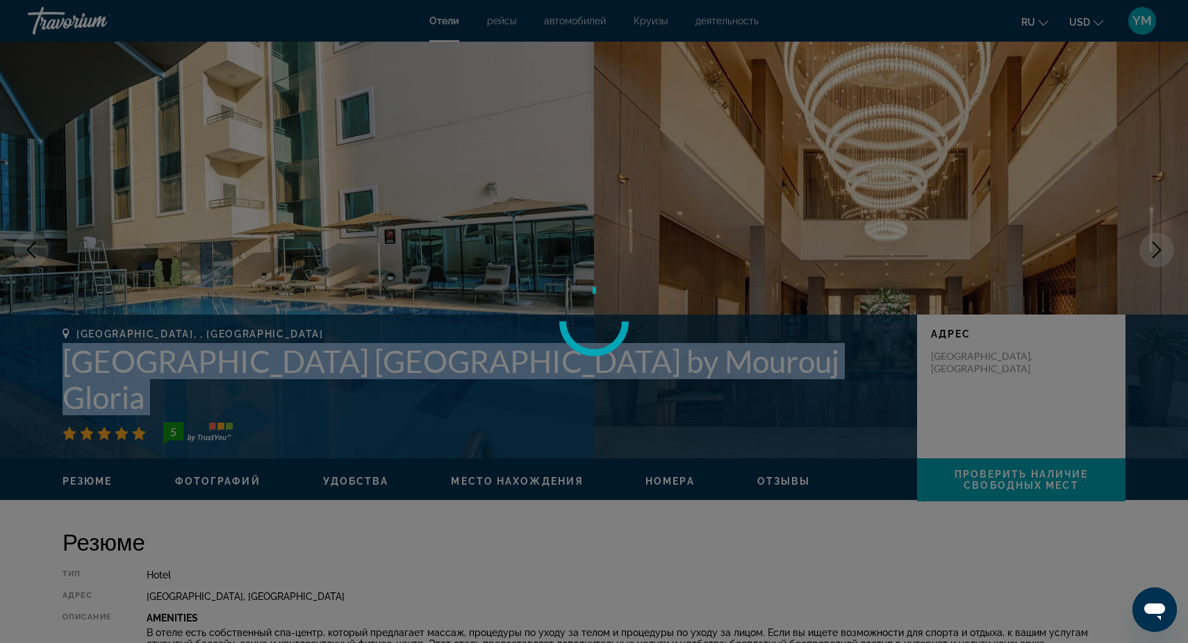
scroll to position [2001, 0]
